Goal: Task Accomplishment & Management: Manage account settings

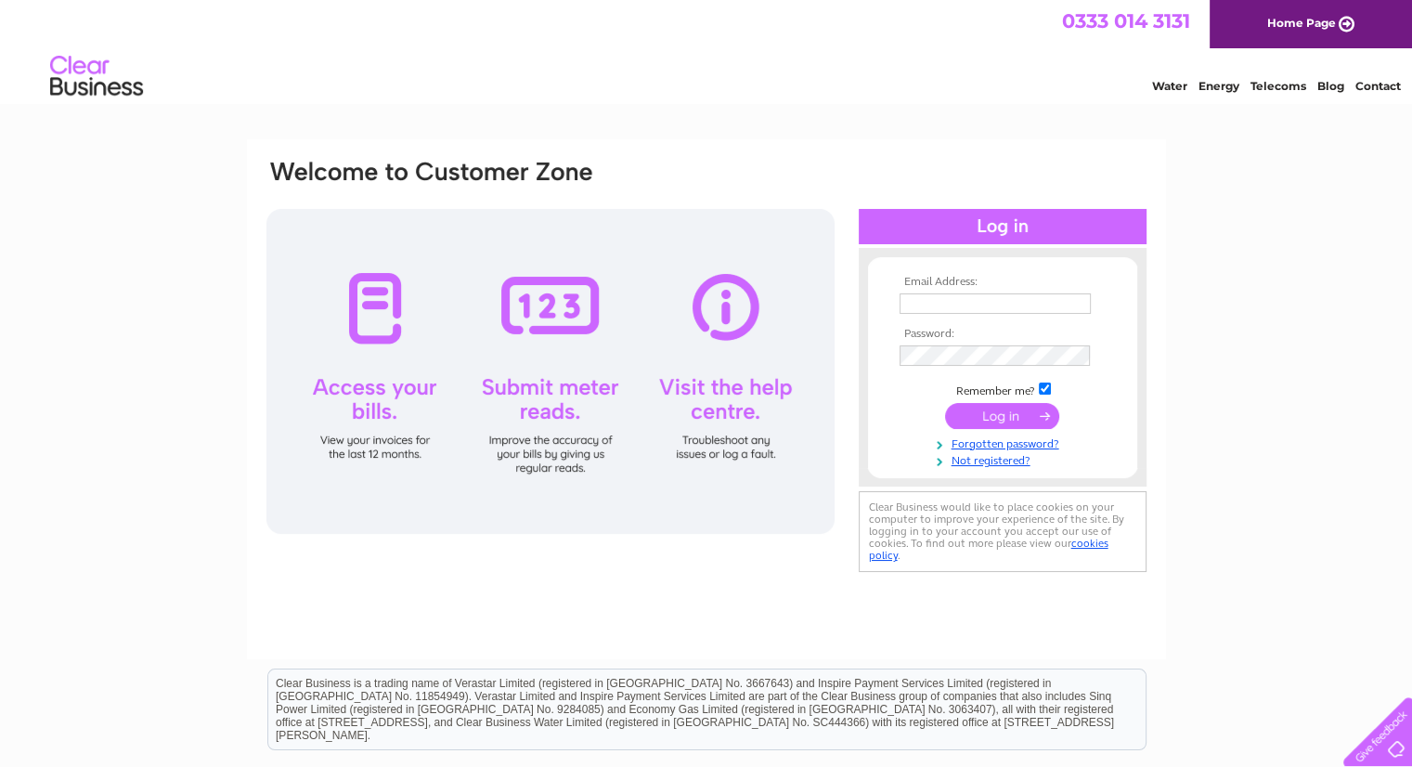
click at [940, 298] on input "text" at bounding box center [995, 303] width 191 height 20
click at [986, 301] on input "[PERSON_NAME][EMAIL_ADDRESS][PERSON_NAME][DOMAIN_NAME]" at bounding box center [996, 304] width 193 height 22
drag, startPoint x: 974, startPoint y: 301, endPoint x: 771, endPoint y: 290, distance: 203.6
click at [771, 290] on div "Email Address: [PERSON_NAME][EMAIL_ADDRESS][PERSON_NAME][DOMAIN_NAME] Password:" at bounding box center [707, 368] width 884 height 421
type input "[EMAIL_ADDRESS][DOMAIN_NAME]"
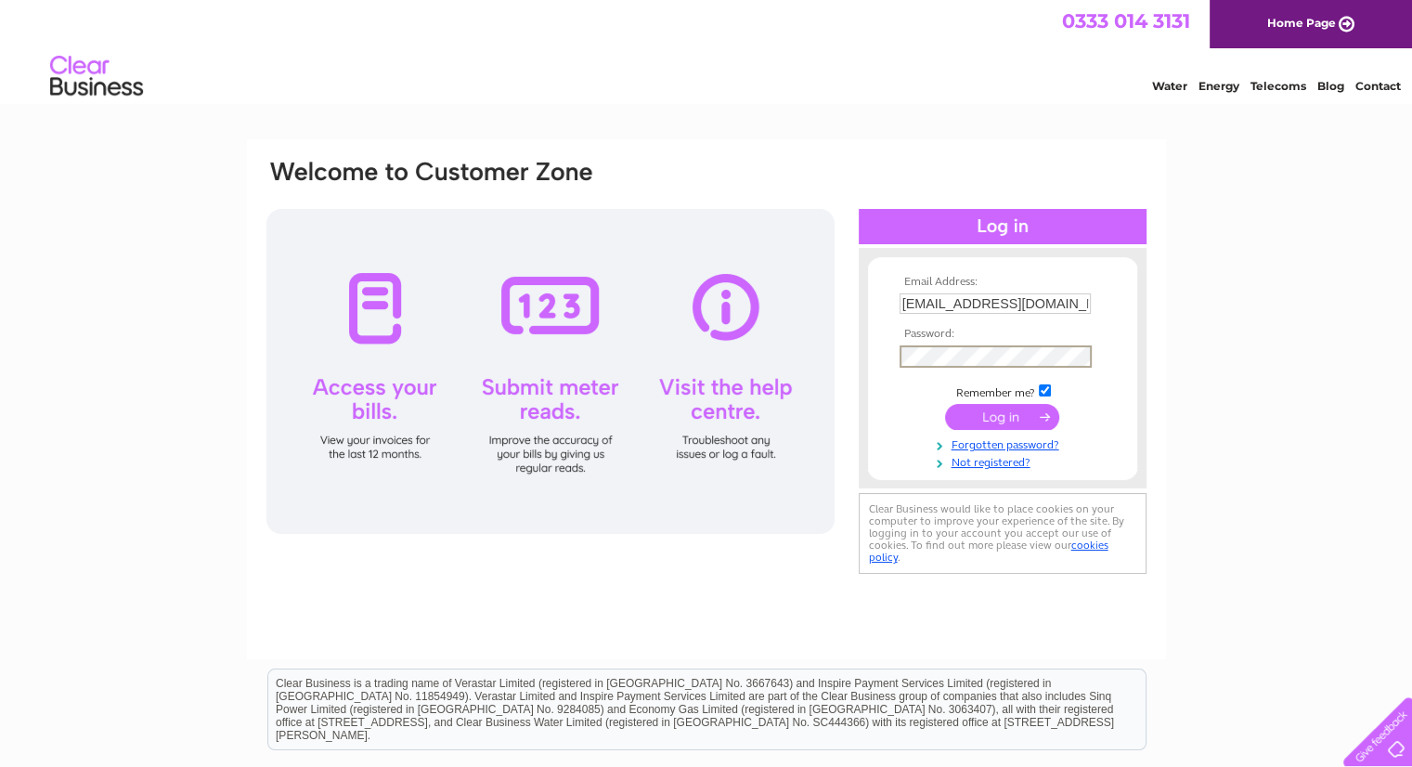
click at [1038, 417] on input "submit" at bounding box center [1002, 417] width 114 height 26
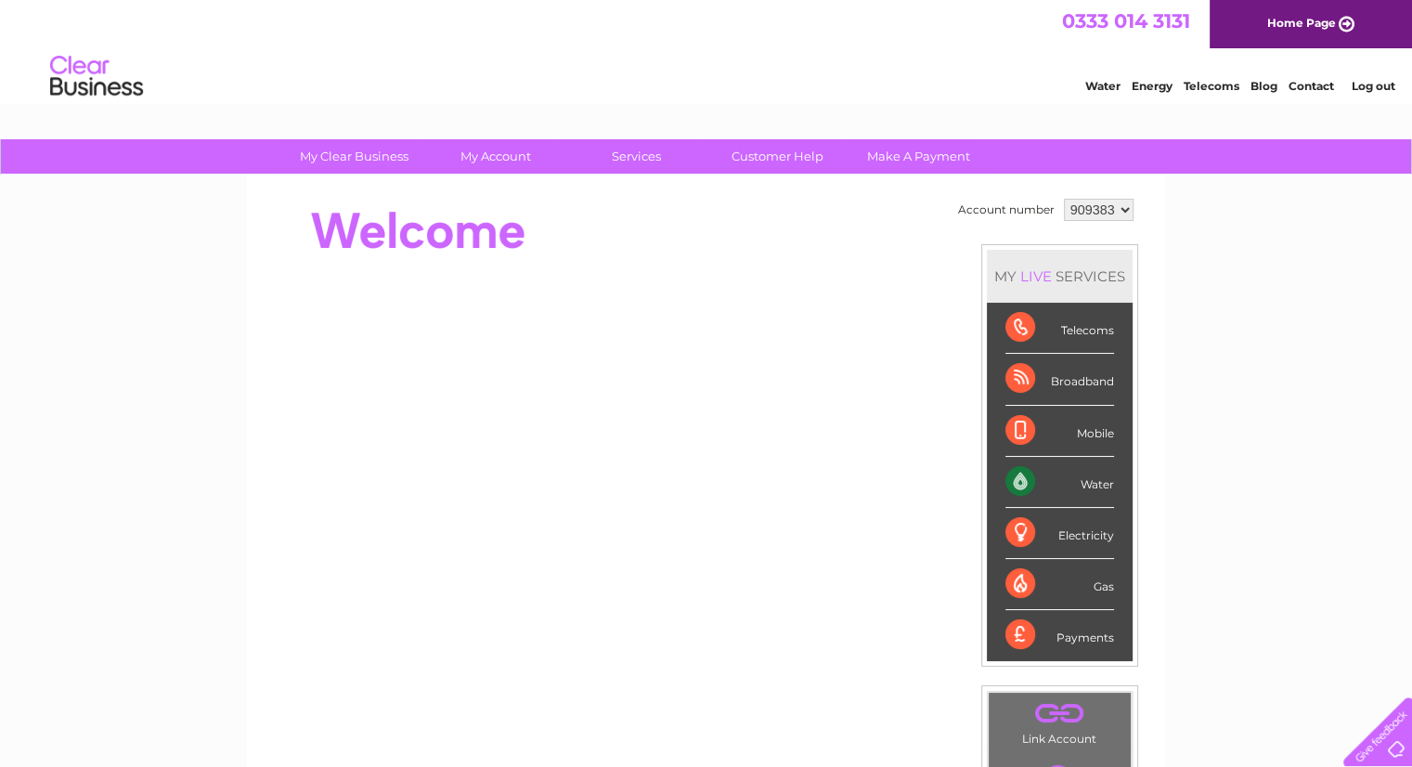
click at [1207, 536] on div "My Clear Business Login Details My Details My Preferences Link Account My Accou…" at bounding box center [706, 661] width 1412 height 1044
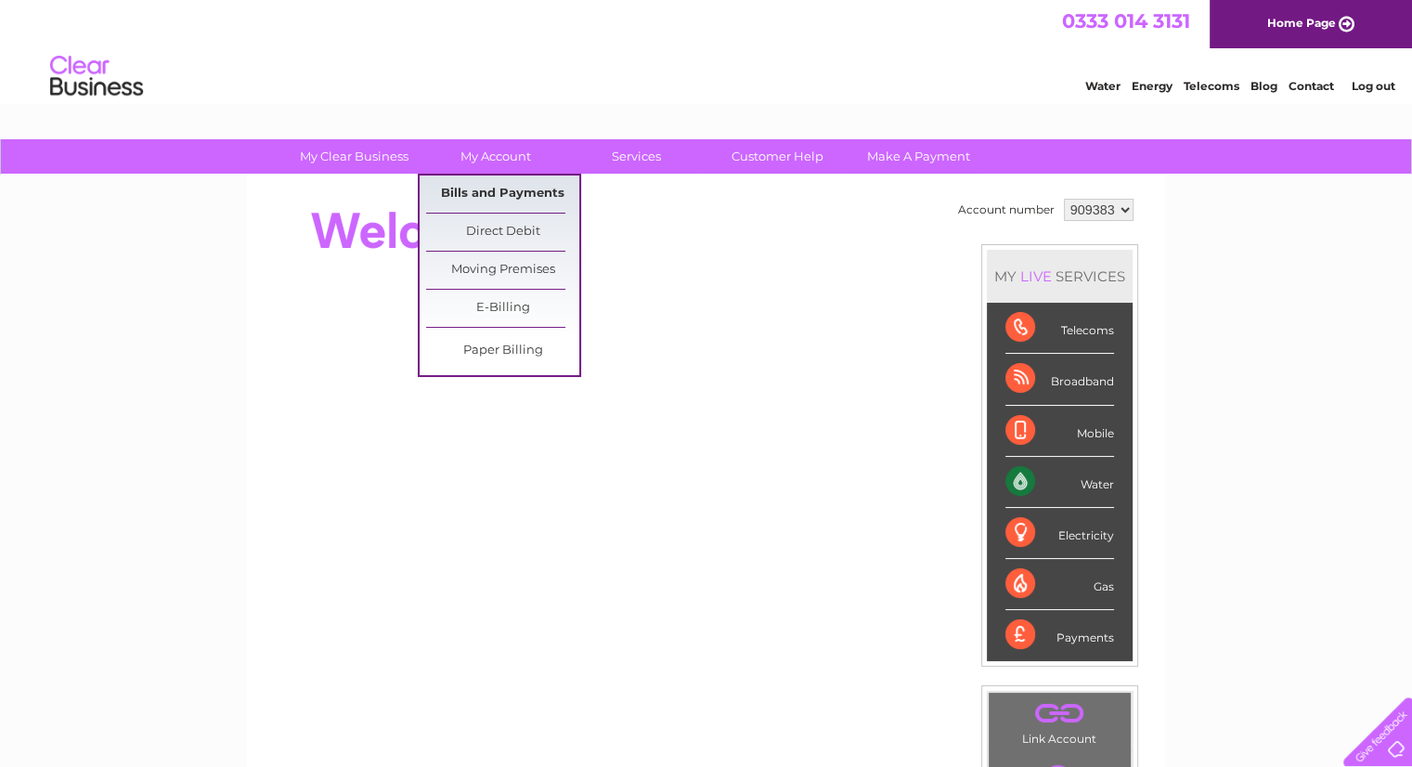
click at [482, 201] on link "Bills and Payments" at bounding box center [502, 193] width 153 height 37
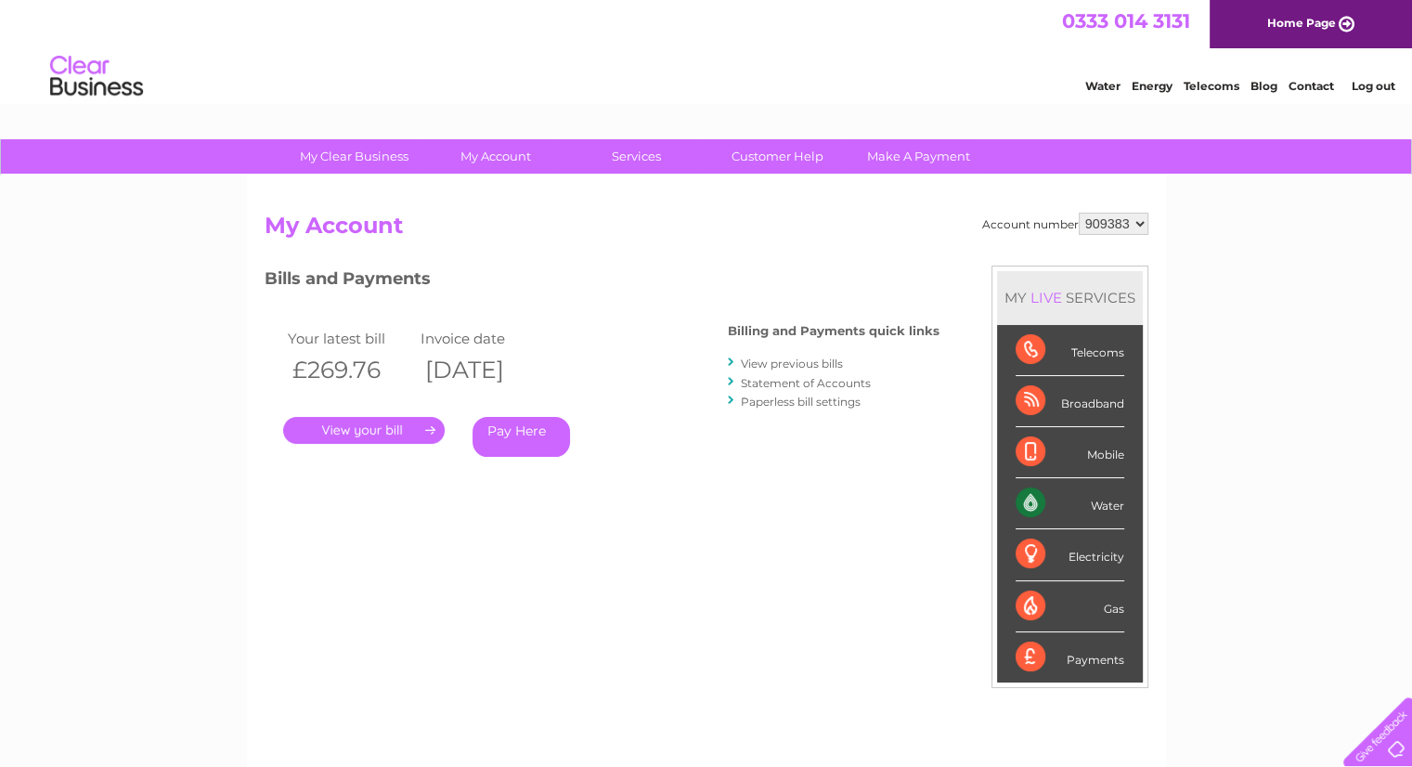
click at [392, 425] on link "." at bounding box center [364, 430] width 162 height 27
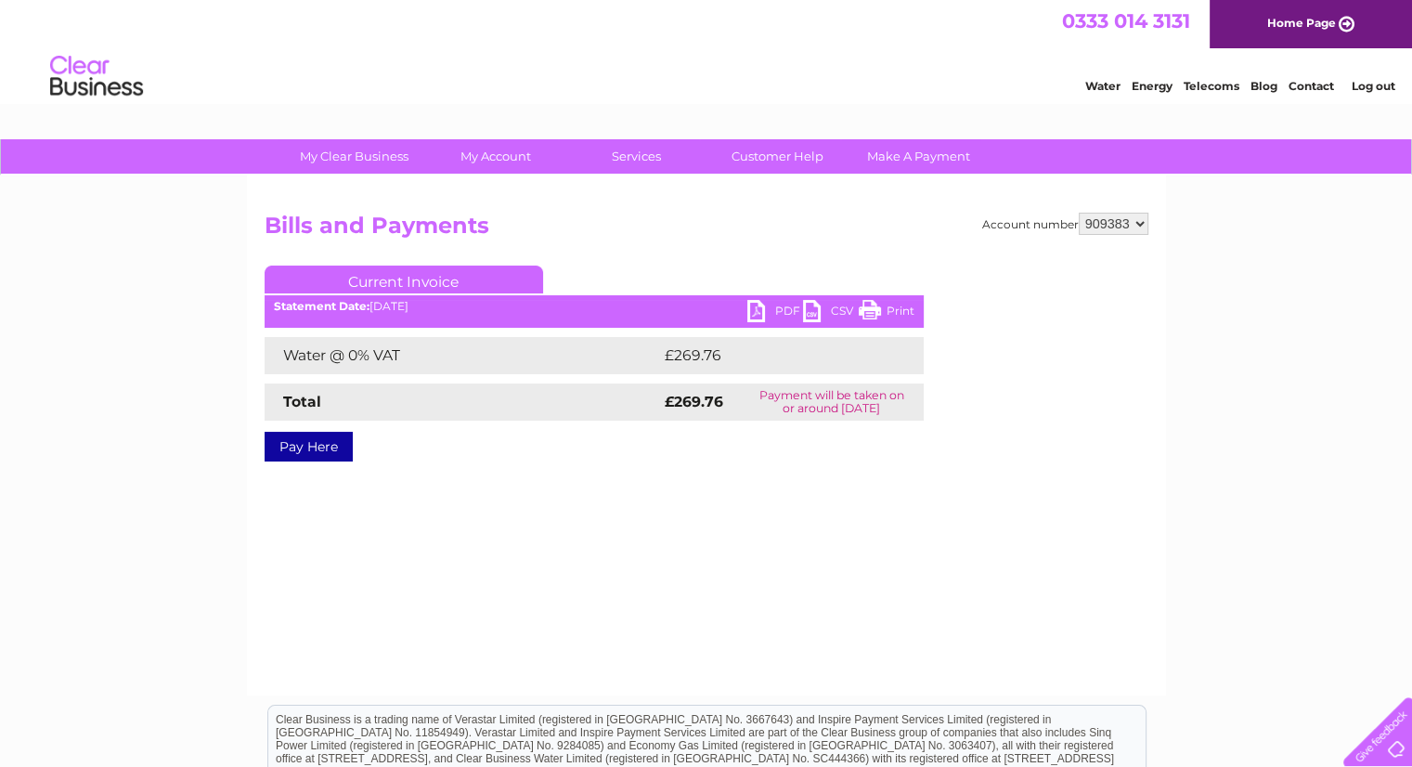
click at [784, 310] on link "PDF" at bounding box center [775, 313] width 56 height 27
